Goal: Information Seeking & Learning: Learn about a topic

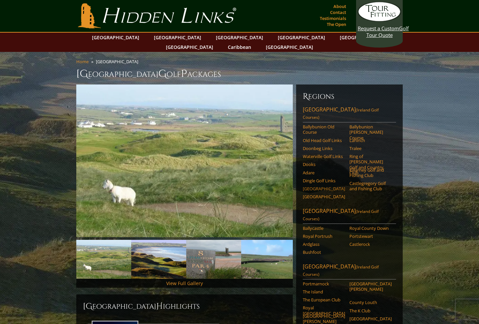
click at [310, 186] on link "Cork" at bounding box center [324, 188] width 42 height 5
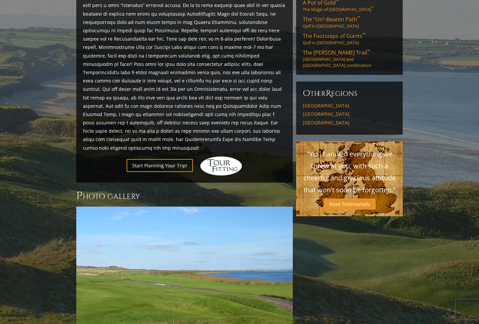
scroll to position [532, 0]
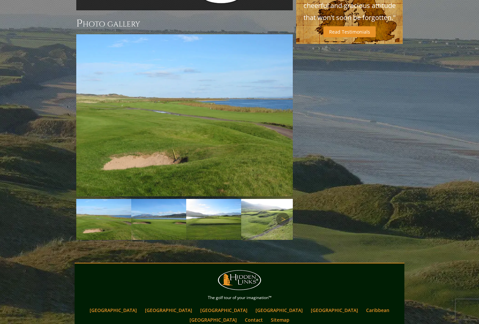
click at [165, 199] on img at bounding box center [158, 219] width 55 height 41
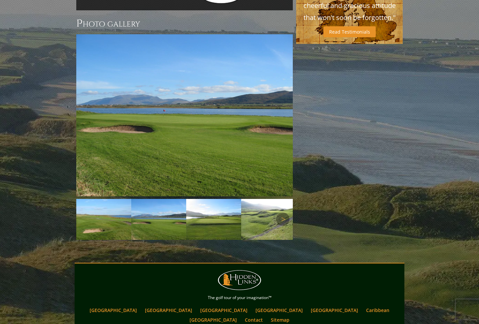
click at [209, 199] on img at bounding box center [213, 219] width 55 height 41
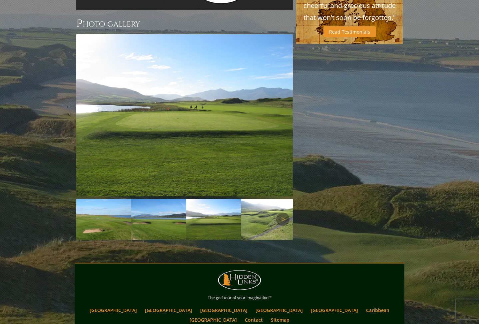
click at [265, 199] on img at bounding box center [268, 219] width 55 height 41
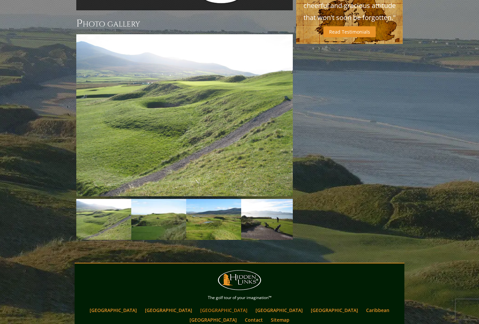
click at [197, 306] on link "[GEOGRAPHIC_DATA]" at bounding box center [224, 311] width 54 height 10
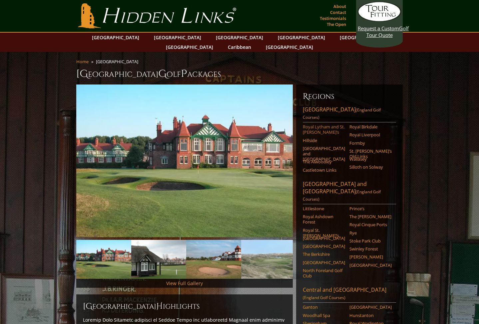
click at [312, 124] on link "Royal Lytham and St. [PERSON_NAME]’s" at bounding box center [324, 129] width 42 height 11
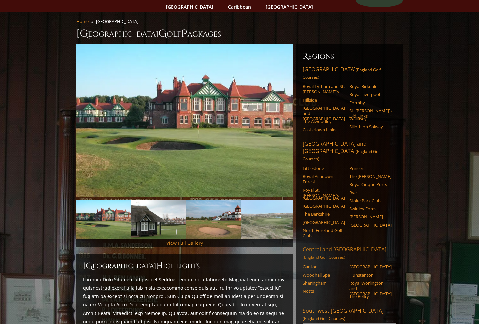
scroll to position [67, 0]
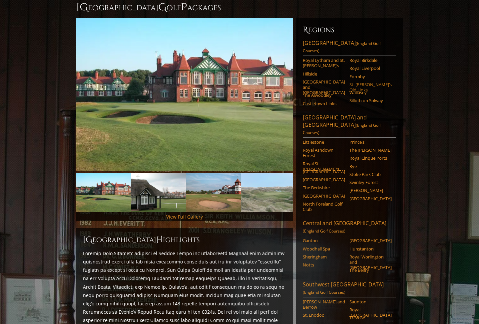
click at [367, 82] on link "St. [PERSON_NAME]’s Old Links" at bounding box center [370, 87] width 42 height 11
